Goal: Information Seeking & Learning: Learn about a topic

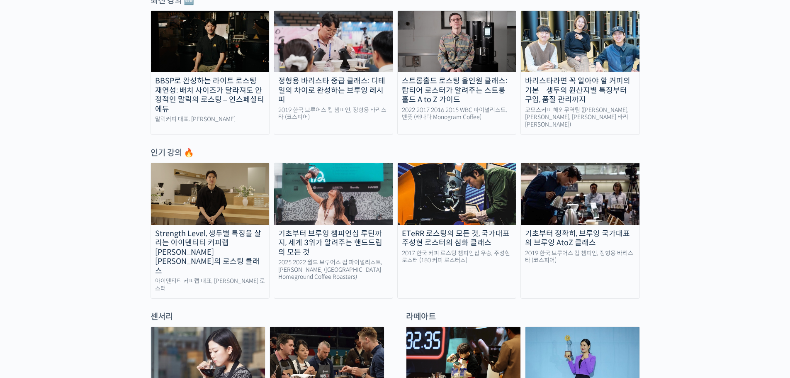
scroll to position [373, 0]
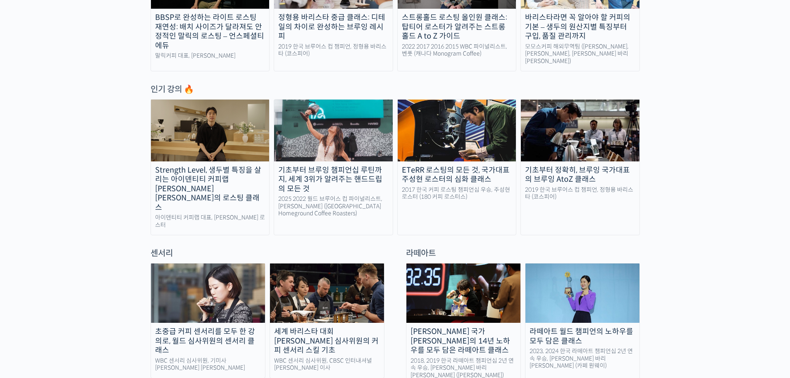
click at [208, 123] on img at bounding box center [210, 129] width 119 height 61
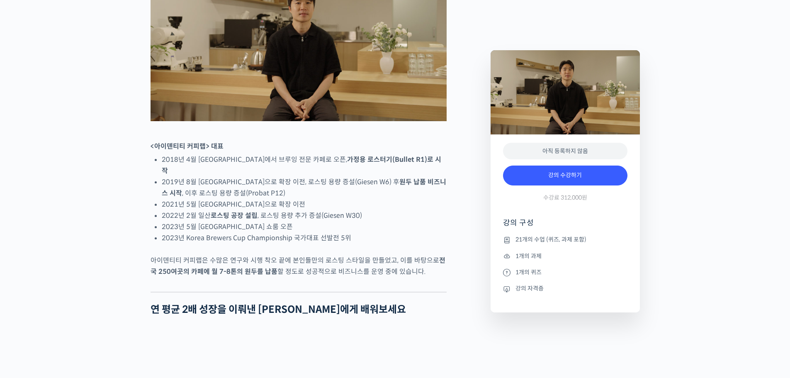
scroll to position [414, 0]
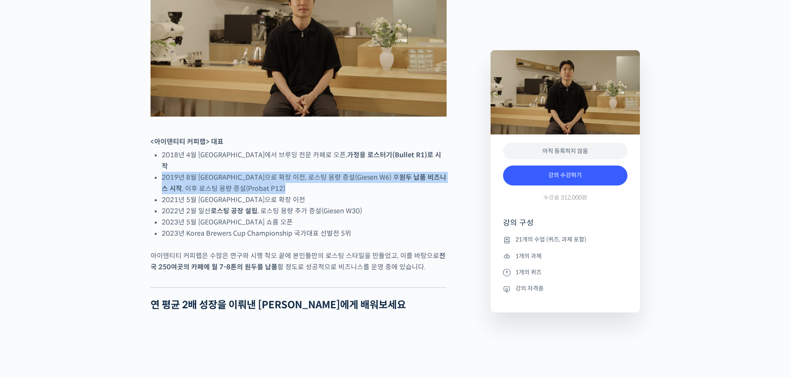
drag, startPoint x: 162, startPoint y: 199, endPoint x: 301, endPoint y: 204, distance: 139.4
click at [301, 194] on li "2019년 8월 서울 망원동으로 확장 이전, 로스팅 용량 증설(Giesen W6) 후 원두 납품 비즈니스 시작 , 이후 로스팅 용량 증설(Pr…" at bounding box center [304, 183] width 285 height 22
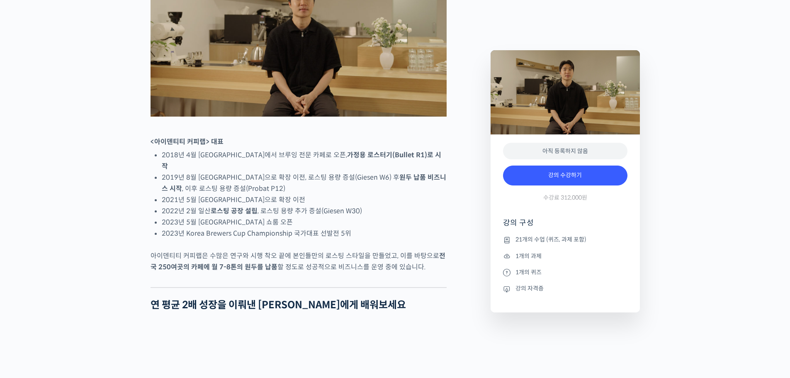
click at [301, 194] on li "2019년 8월 서울 망원동으로 확장 이전, 로스팅 용량 증설(Giesen W6) 후 원두 납품 비즈니스 시작 , 이후 로스팅 용량 증설(Pr…" at bounding box center [304, 183] width 285 height 22
drag, startPoint x: 261, startPoint y: 195, endPoint x: 336, endPoint y: 201, distance: 75.6
click at [336, 194] on li "2019년 8월 서울 망원동으로 확장 이전, 로스팅 용량 증설(Giesen W6) 후 원두 납품 비즈니스 시작 , 이후 로스팅 용량 증설(Pr…" at bounding box center [304, 183] width 285 height 22
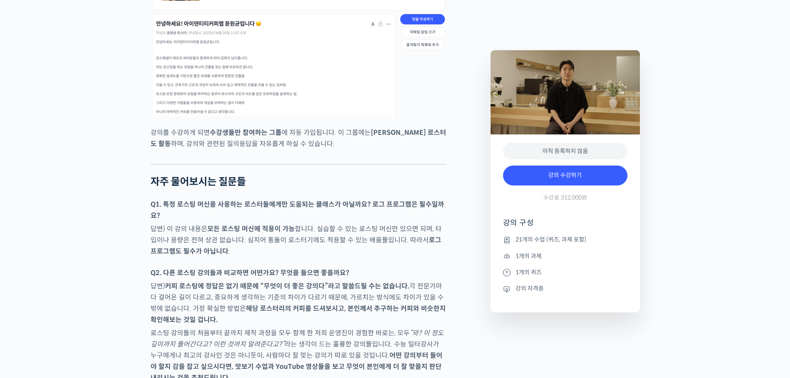
scroll to position [3728, 0]
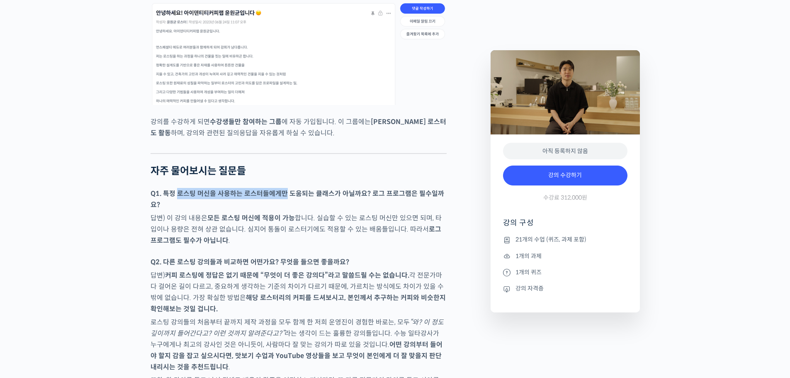
drag, startPoint x: 178, startPoint y: 166, endPoint x: 285, endPoint y: 165, distance: 107.3
click at [285, 189] on strong "Q1. 특정 로스팅 머신을 사용하는 로스터들에게만 도움되는 클래스가 아닐까요? 로그 프로그램은 필수일까요?" at bounding box center [296, 199] width 293 height 20
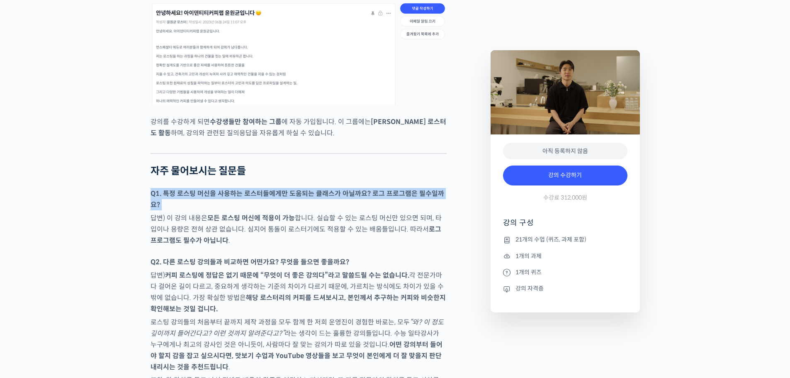
click at [285, 189] on strong "Q1. 특정 로스팅 머신을 사용하는 로스터들에게만 도움되는 클래스가 아닐까요? 로그 프로그램은 필수일까요?" at bounding box center [296, 199] width 293 height 20
click at [278, 189] on strong "Q1. 특정 로스팅 머신을 사용하는 로스터들에게만 도움되는 클래스가 아닐까요? 로그 프로그램은 필수일까요?" at bounding box center [296, 199] width 293 height 20
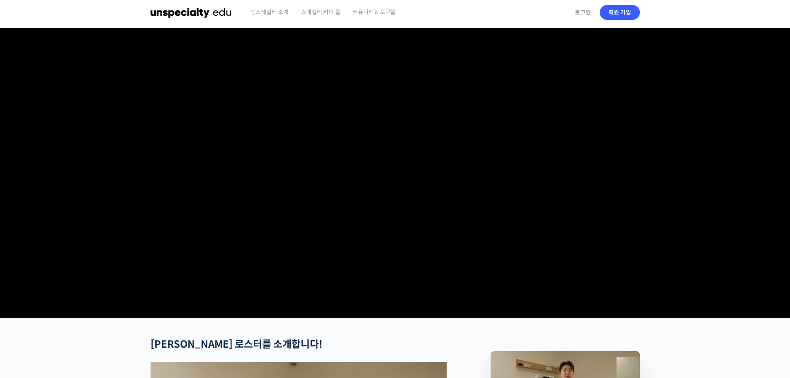
scroll to position [0, 0]
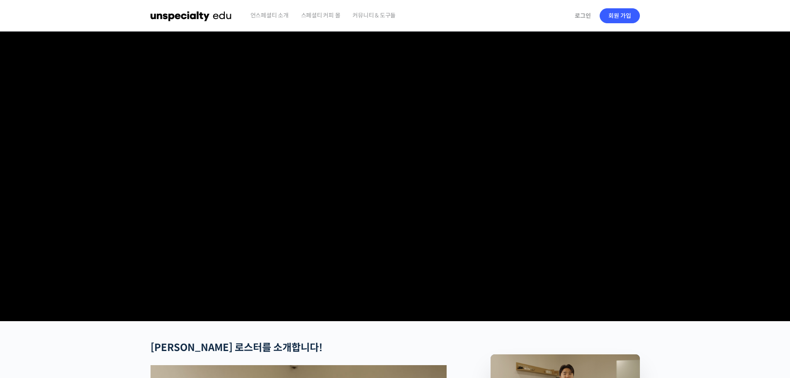
click at [317, 14] on span "스페셜티 커피 몰" at bounding box center [320, 15] width 39 height 31
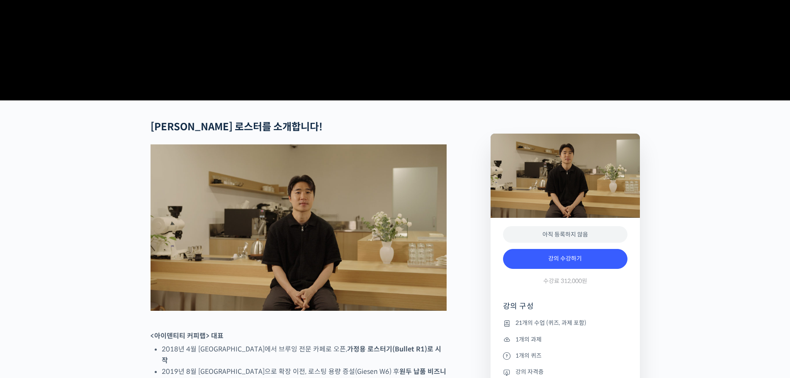
scroll to position [207, 0]
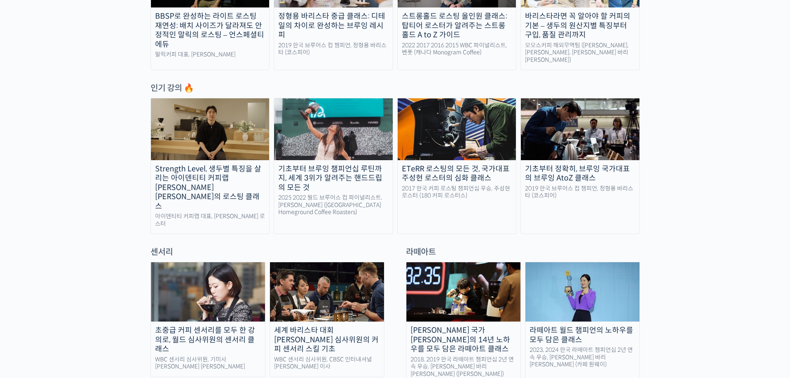
scroll to position [373, 0]
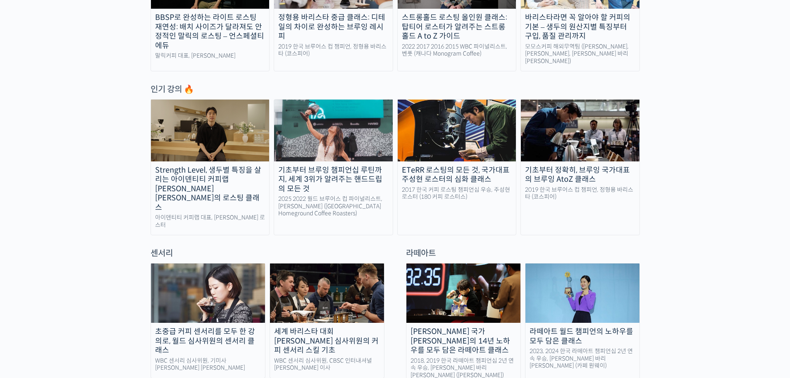
click at [567, 154] on img at bounding box center [580, 129] width 119 height 61
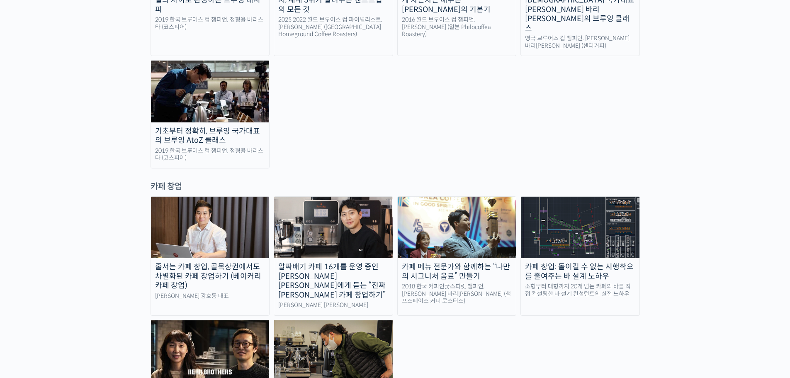
scroll to position [1533, 0]
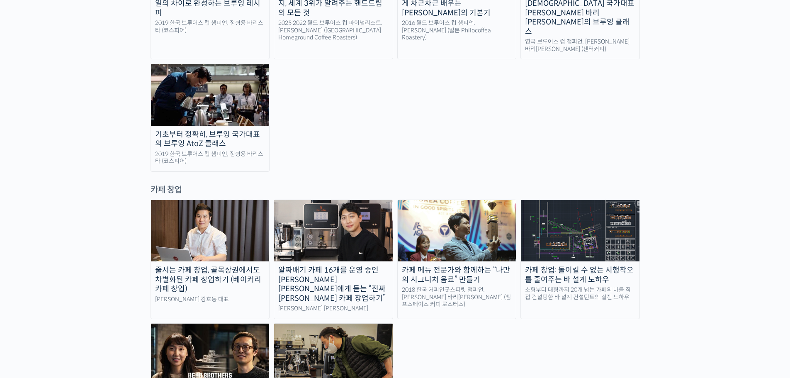
click at [562, 200] on img at bounding box center [580, 230] width 119 height 61
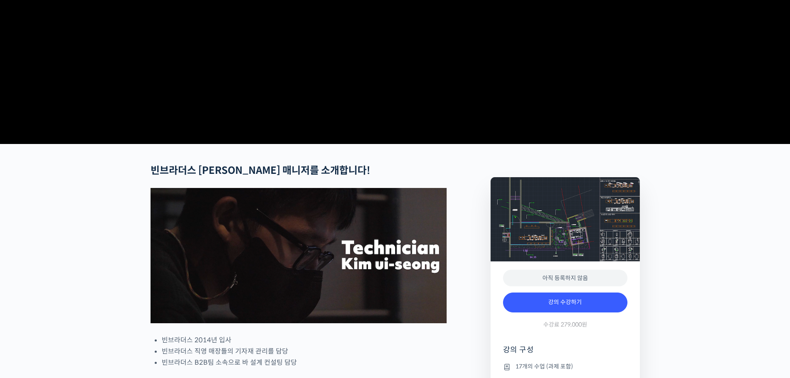
scroll to position [207, 0]
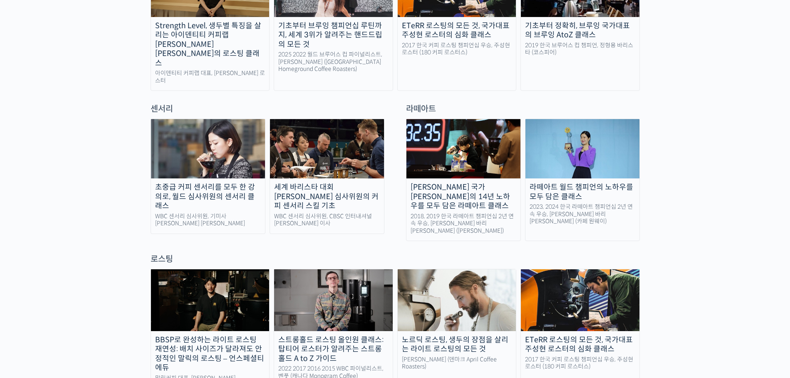
scroll to position [497, 0]
